Goal: Task Accomplishment & Management: Use online tool/utility

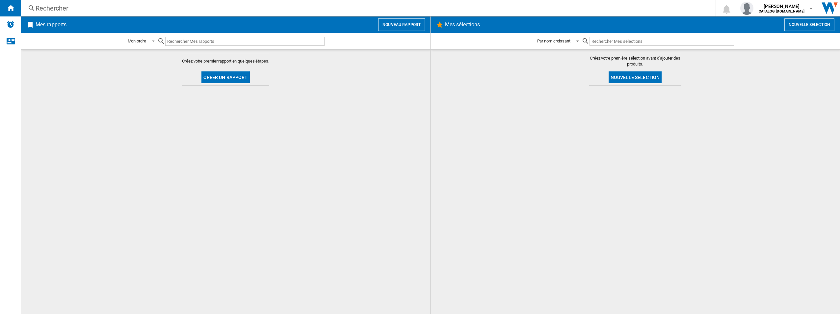
click at [239, 74] on button "Créer un rapport" at bounding box center [226, 77] width 48 height 12
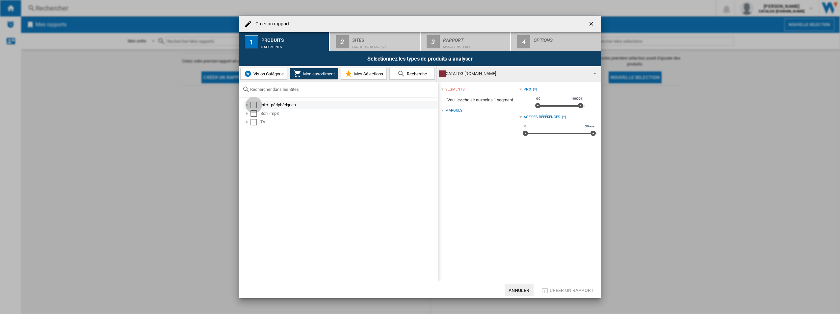
click at [255, 106] on div "Select" at bounding box center [254, 105] width 7 height 7
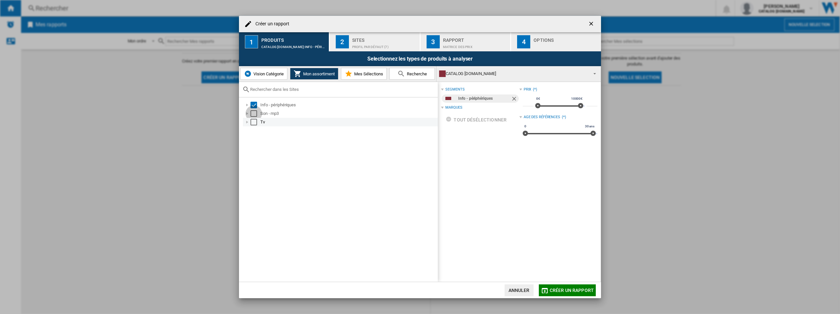
drag, startPoint x: 254, startPoint y: 113, endPoint x: 255, endPoint y: 120, distance: 7.0
click at [255, 115] on div "Select" at bounding box center [254, 113] width 7 height 7
drag, startPoint x: 255, startPoint y: 120, endPoint x: 272, endPoint y: 117, distance: 18.0
click at [255, 120] on div "Select" at bounding box center [254, 122] width 7 height 7
click at [369, 41] on div "Sites" at bounding box center [384, 38] width 65 height 7
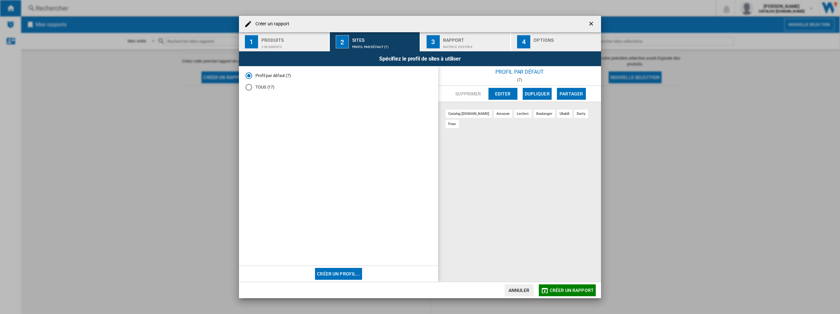
click at [467, 35] on div "Rapport" at bounding box center [475, 38] width 65 height 7
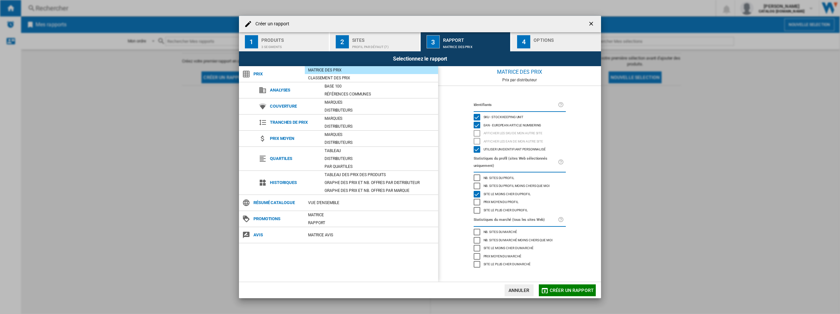
click at [545, 40] on div "Options" at bounding box center [566, 38] width 65 height 7
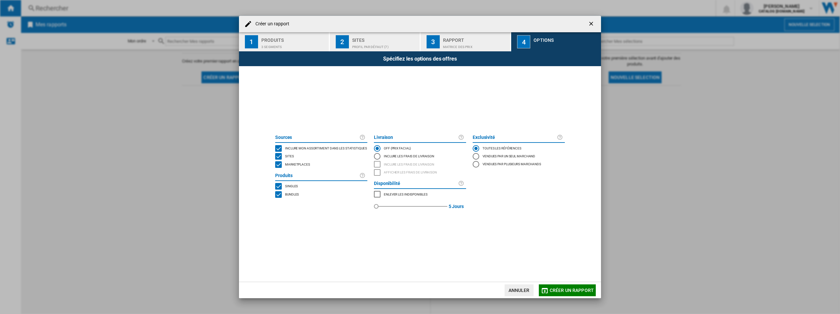
click at [294, 165] on span "Marketplaces" at bounding box center [297, 164] width 25 height 5
click at [556, 291] on span "Créer un rapport" at bounding box center [572, 290] width 44 height 5
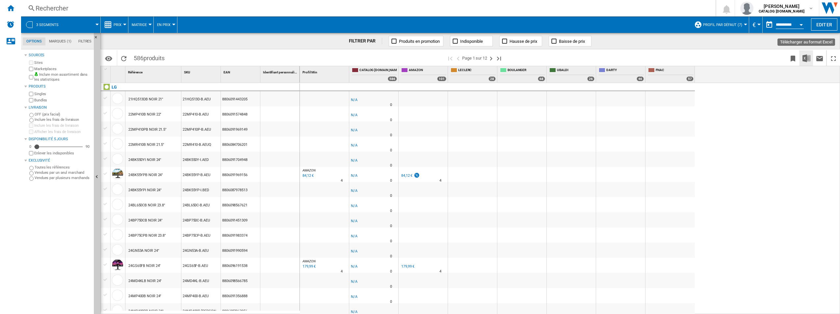
click at [808, 59] on img "Télécharger au format Excel" at bounding box center [807, 58] width 8 height 8
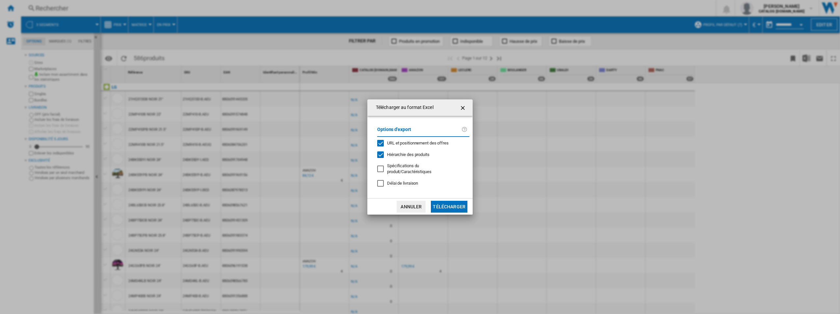
click at [460, 205] on button "Télécharger" at bounding box center [449, 207] width 37 height 12
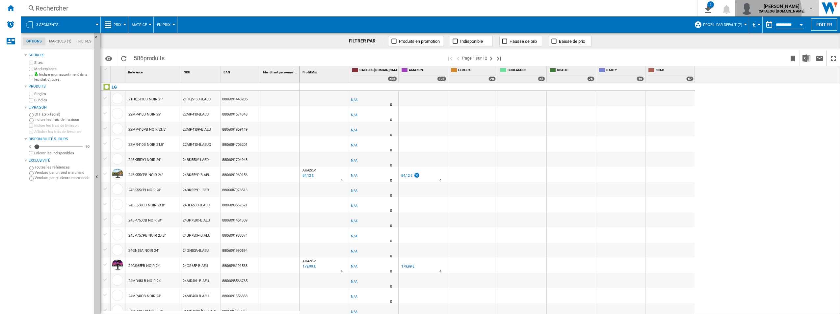
click at [779, 11] on b "CATALOG [DOMAIN_NAME]" at bounding box center [782, 11] width 46 height 4
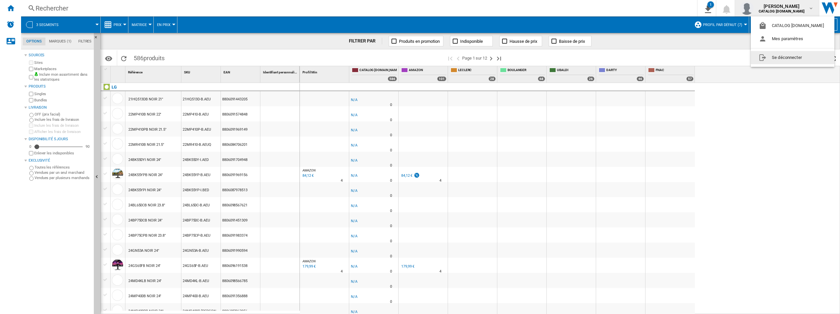
click at [772, 59] on button "Se déconnecter" at bounding box center [793, 57] width 84 height 13
